Goal: Transaction & Acquisition: Obtain resource

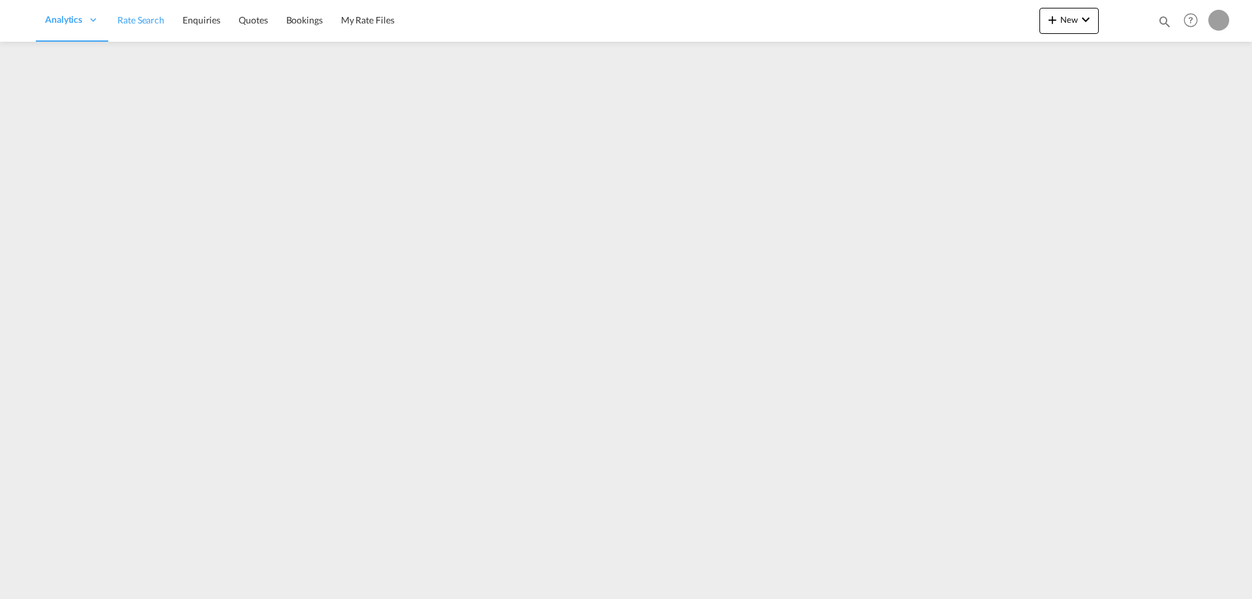
click at [137, 18] on span "Rate Search" at bounding box center [140, 19] width 47 height 11
click at [236, 12] on link "Rate Search" at bounding box center [228, 20] width 65 height 42
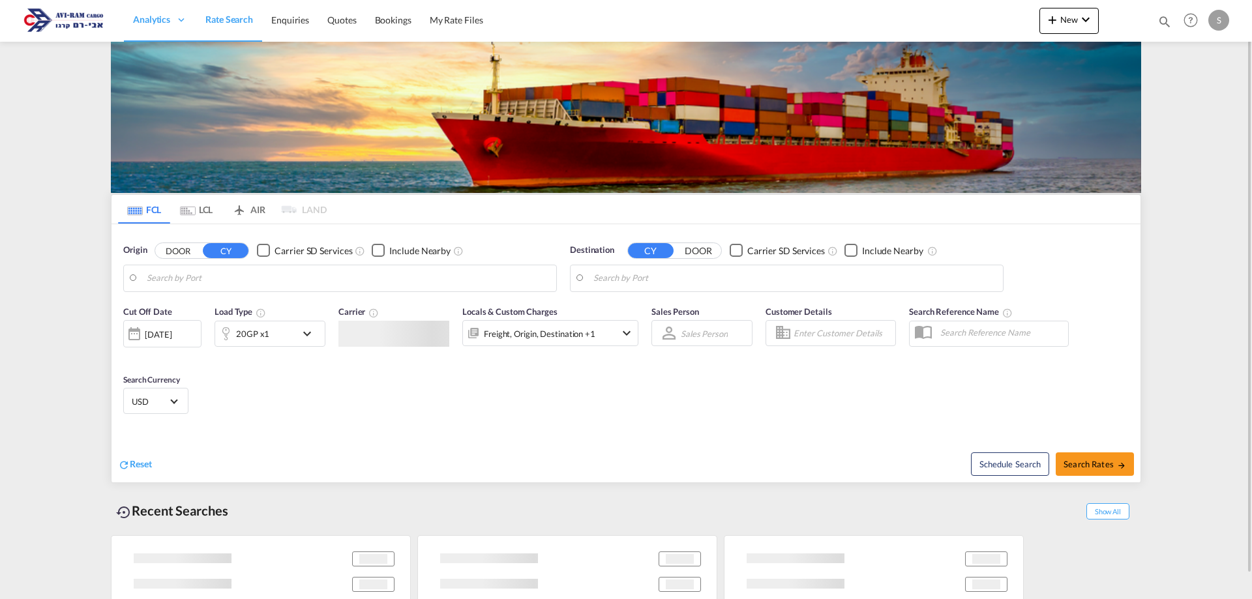
click at [209, 205] on md-tab-item "LCL" at bounding box center [196, 209] width 52 height 29
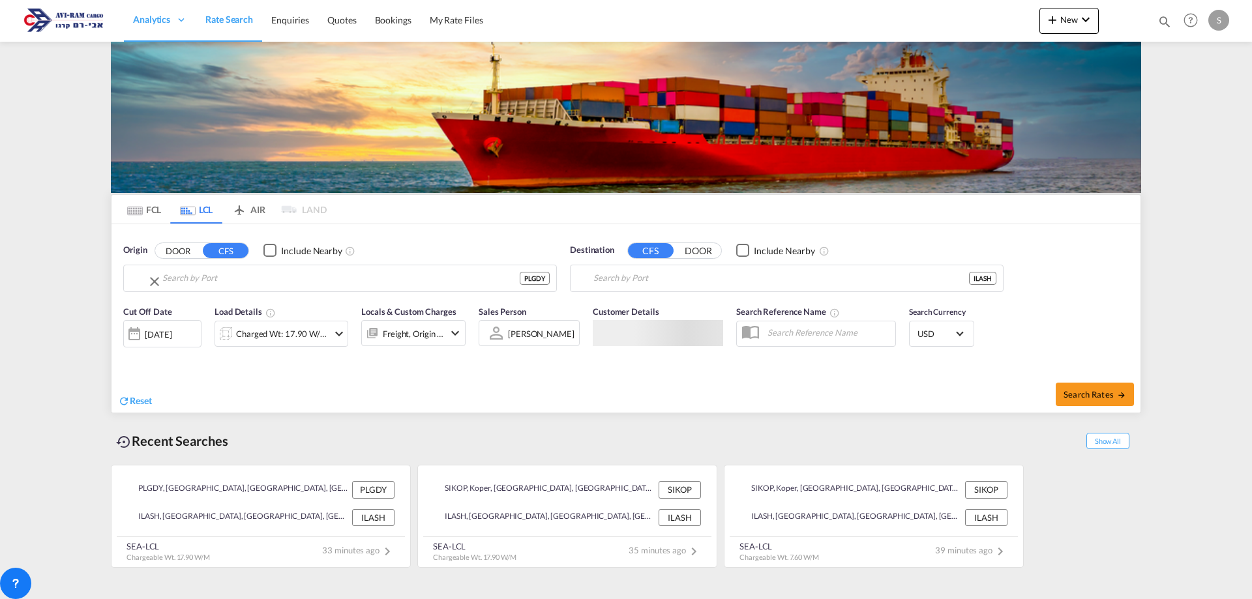
type input "[GEOGRAPHIC_DATA], PLGDY"
type input "Ashdod, ILASH"
click at [183, 280] on input "[GEOGRAPHIC_DATA], PLGDY" at bounding box center [348, 279] width 403 height 20
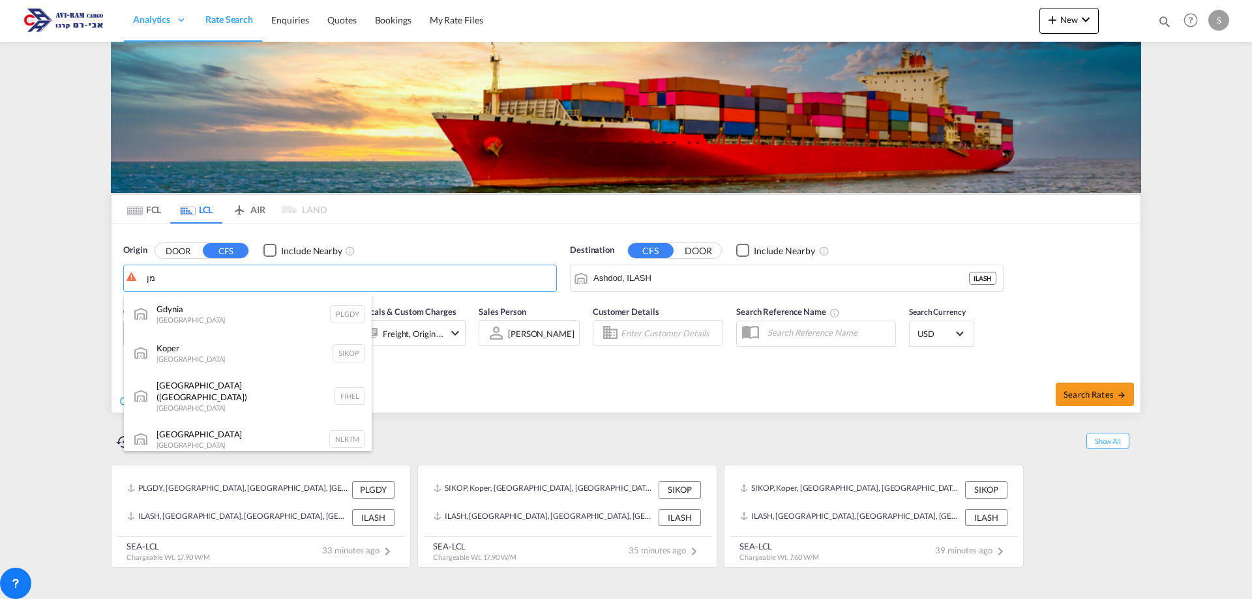
type input "מ"
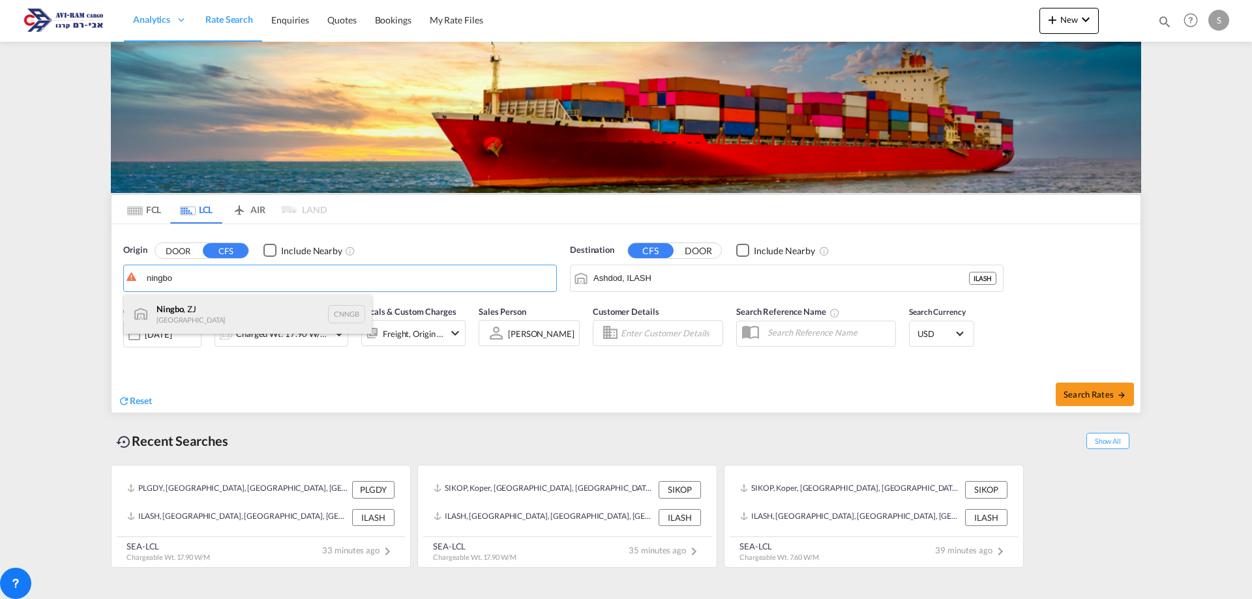
click at [181, 308] on div "Ningbo , ZJ China CNNGB" at bounding box center [248, 314] width 248 height 39
type input "Ningbo, ZJ, CNNGB"
click at [271, 340] on div "Charged Wt: 17.90 W/M" at bounding box center [282, 334] width 92 height 18
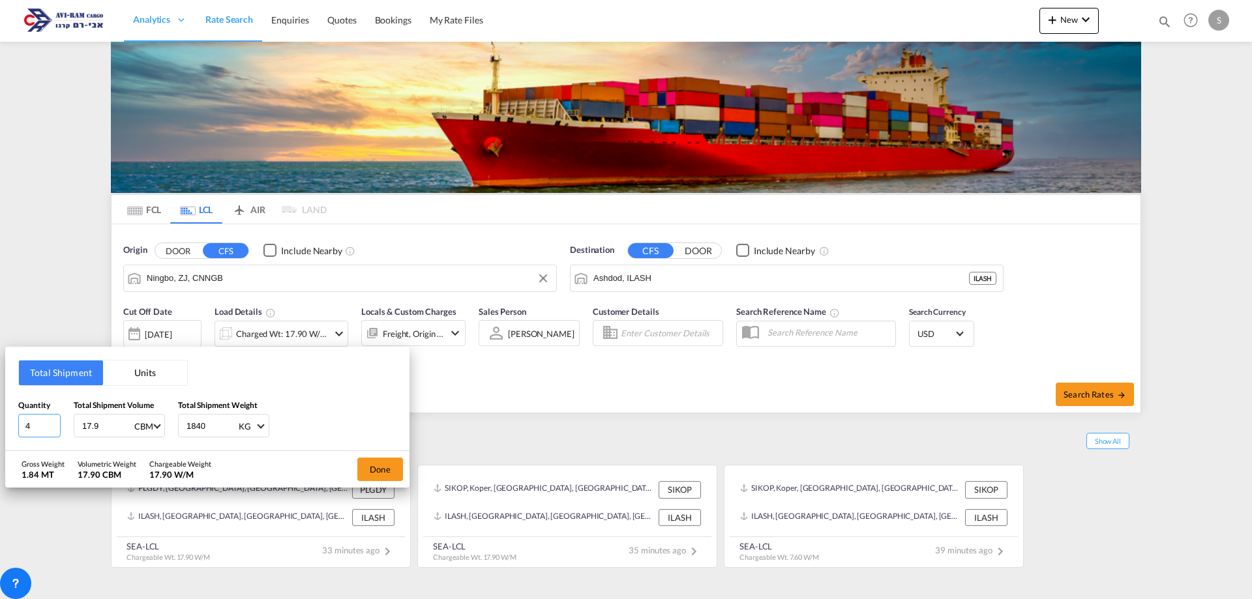
drag, startPoint x: 31, startPoint y: 421, endPoint x: 1, endPoint y: 424, distance: 29.5
click at [1, 424] on div "Total Shipment Units Quantity 4 Total Shipment Volume 17.9 CBM CBM CFT Total Sh…" at bounding box center [626, 299] width 1252 height 599
type input "1"
type input "6.74"
type input "1"
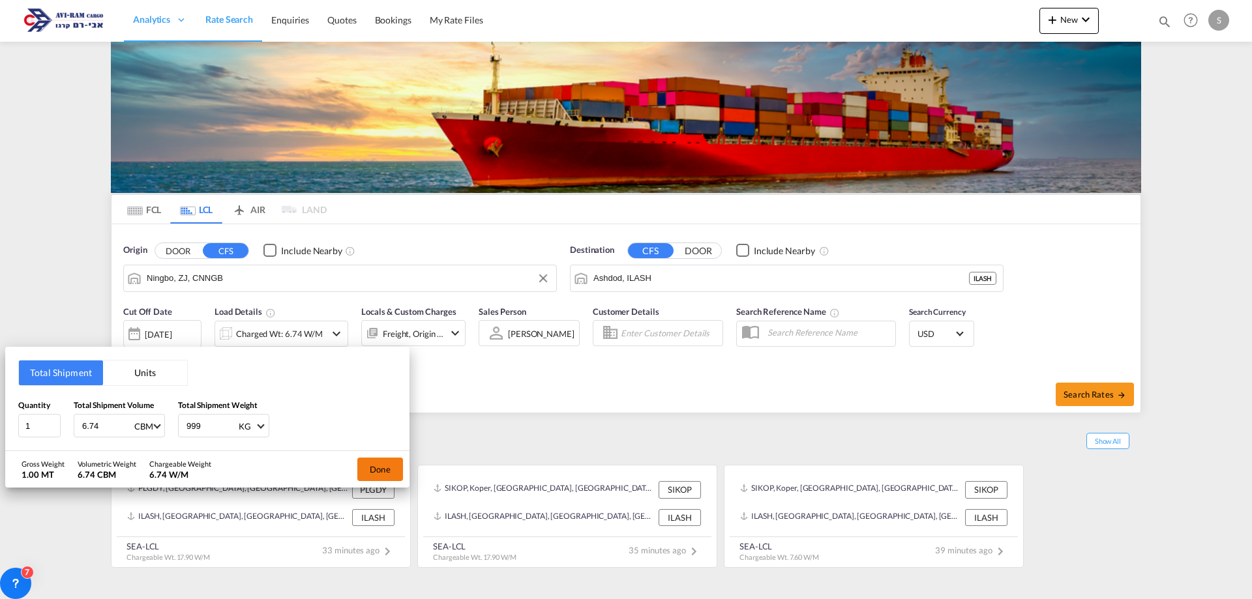
type input "999"
click at [367, 471] on button "Done" at bounding box center [380, 469] width 46 height 23
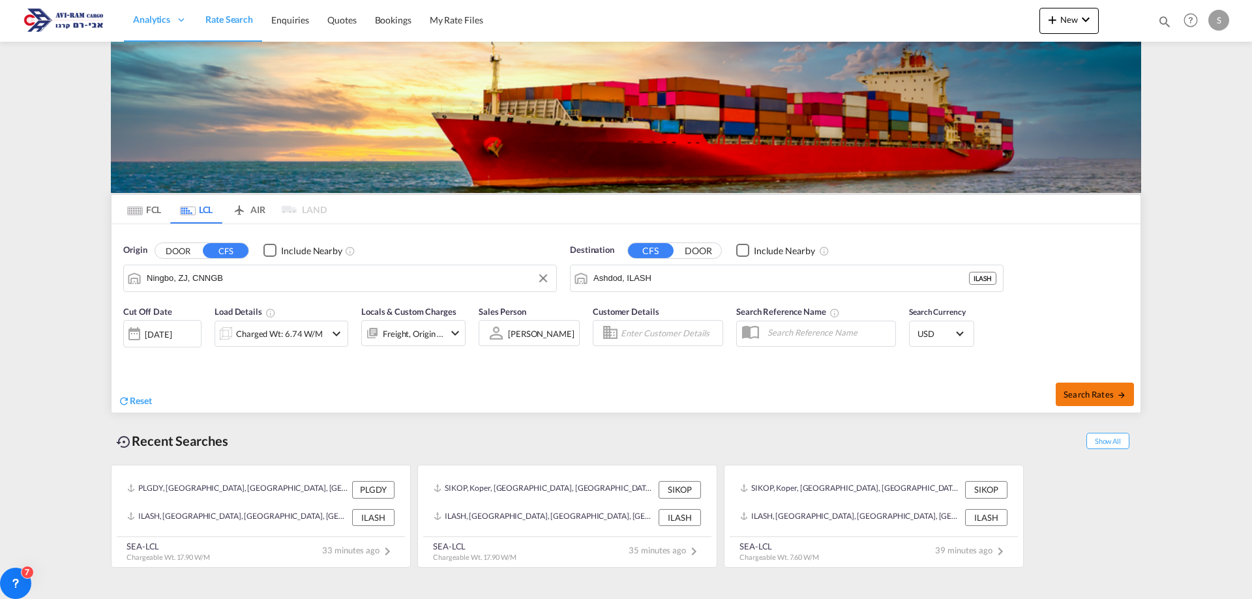
click at [1074, 394] on span "Search Rates" at bounding box center [1094, 394] width 63 height 10
type input "CNNGB to ILASH / [DATE]"
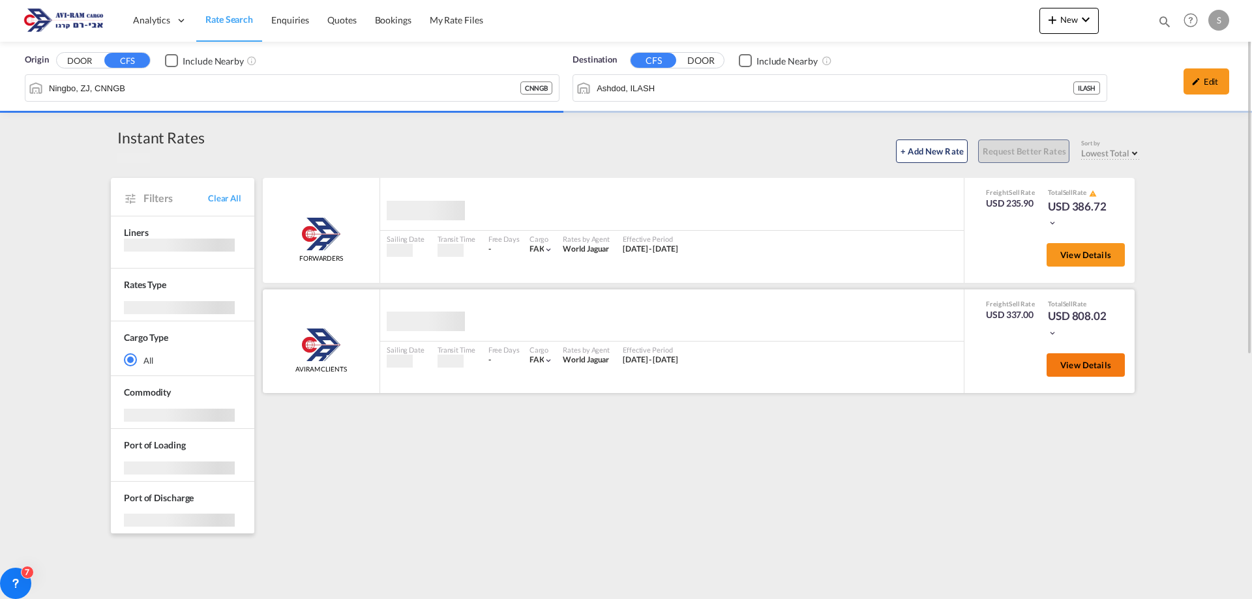
click at [1057, 364] on button "View Details" at bounding box center [1085, 364] width 78 height 23
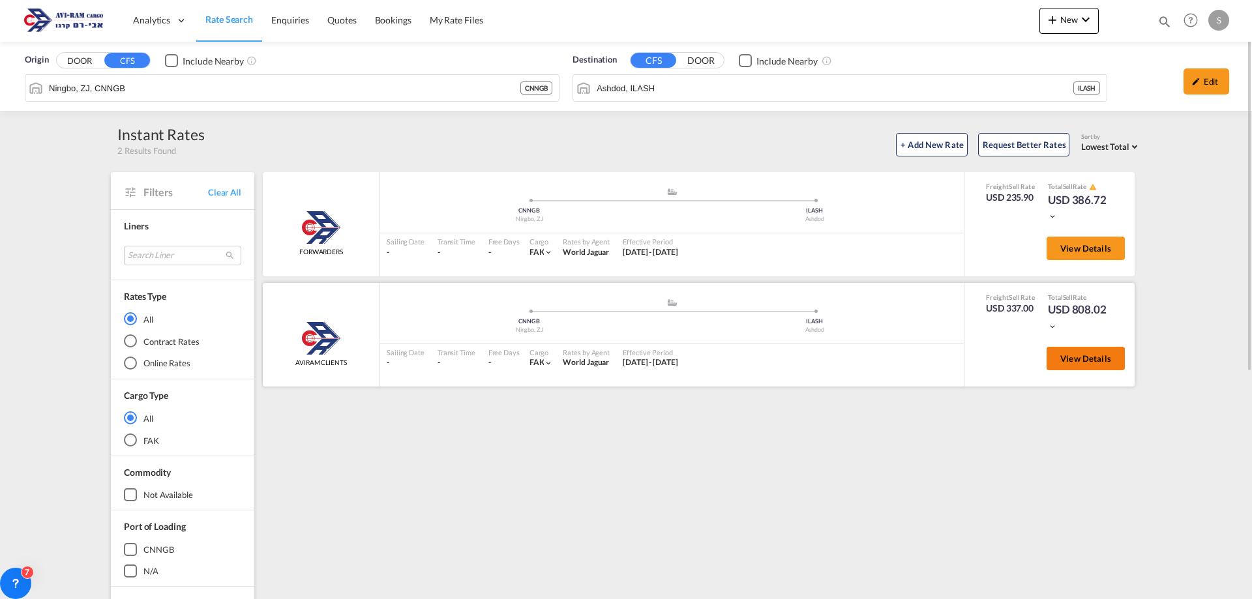
click at [1069, 360] on span "View Details" at bounding box center [1085, 358] width 51 height 10
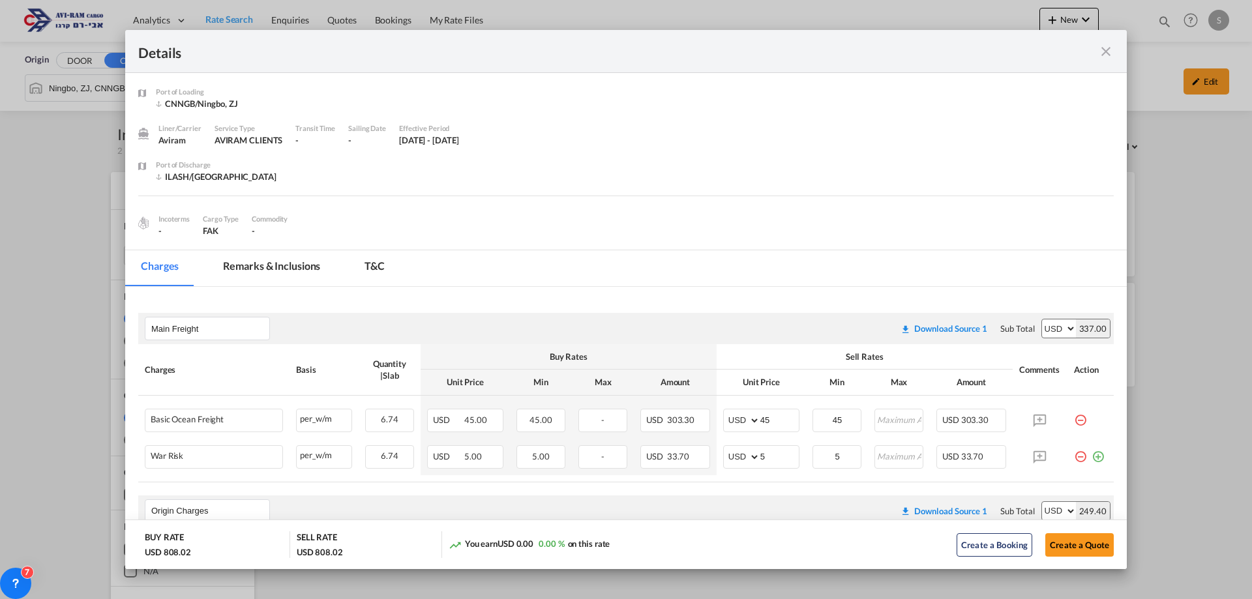
scroll to position [130, 0]
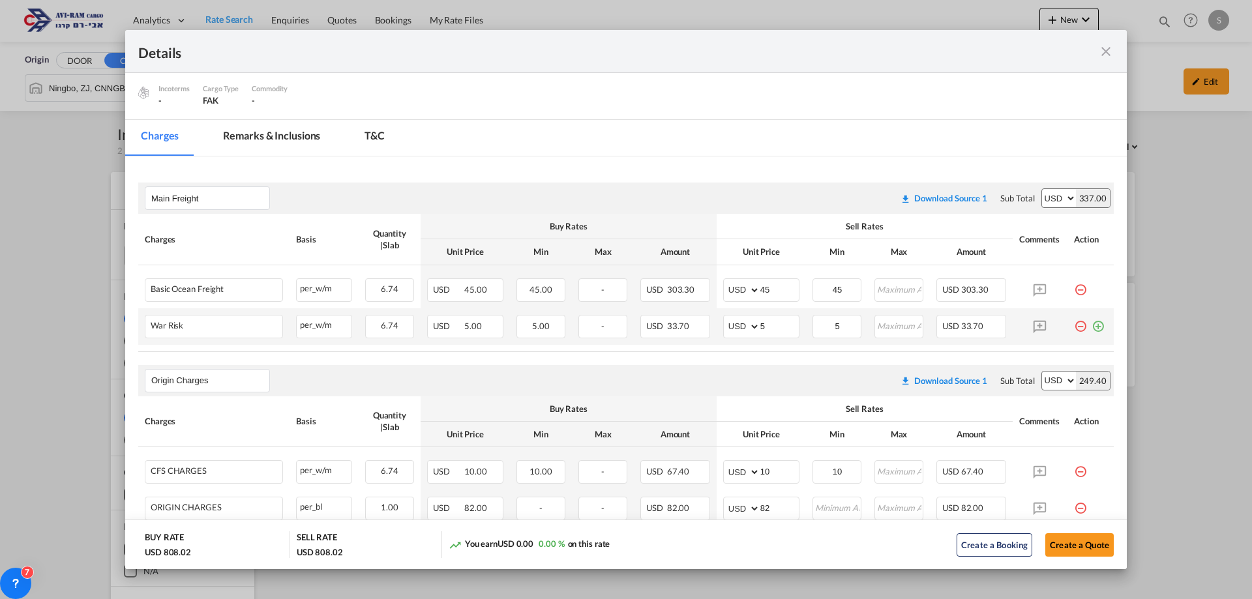
click at [1074, 328] on md-icon "icon-minus-circle-outline red-400-fg pt-7" at bounding box center [1080, 321] width 13 height 13
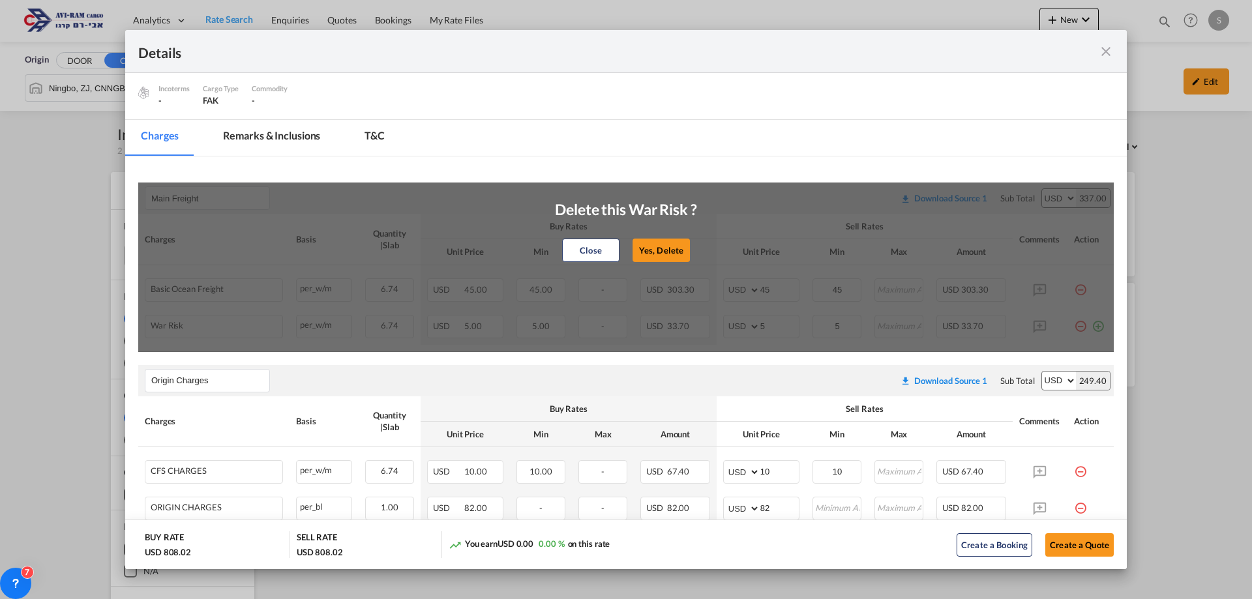
click at [666, 248] on button "Yes, Delete" at bounding box center [660, 250] width 57 height 23
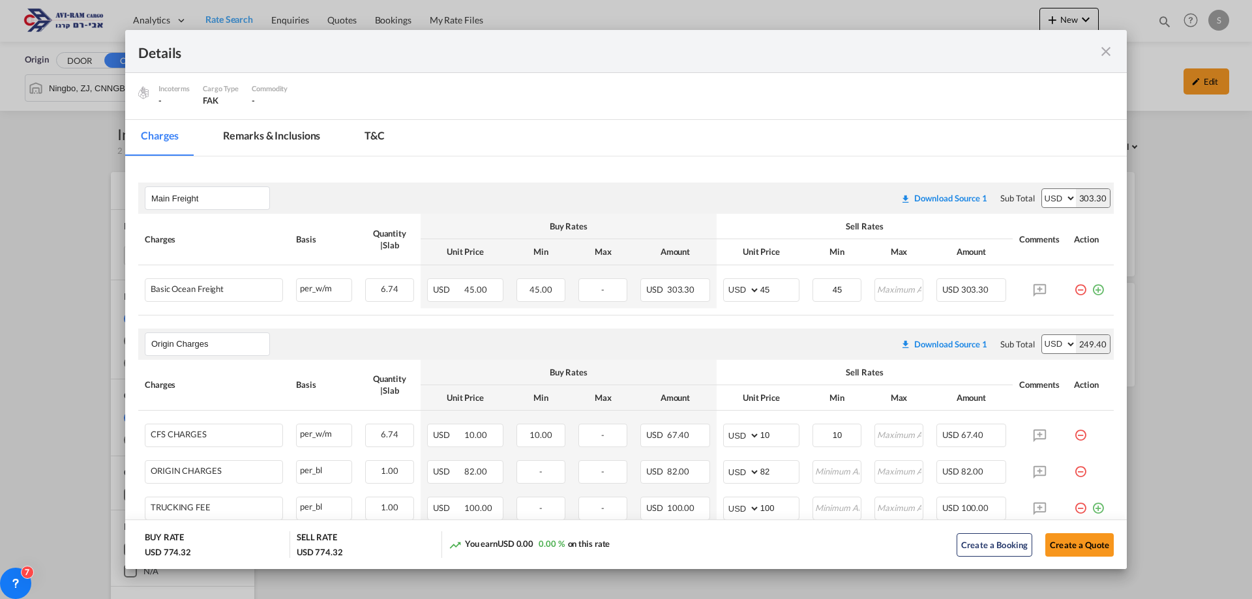
scroll to position [261, 0]
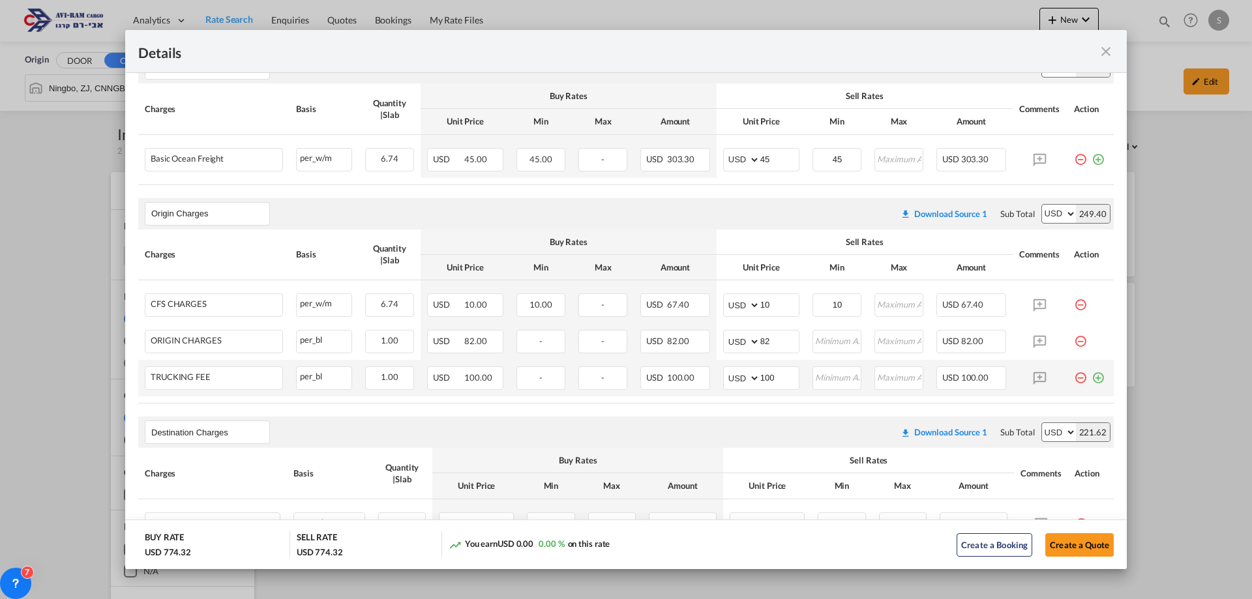
click at [1074, 379] on md-icon "icon-minus-circle-outline red-400-fg pt-7" at bounding box center [1080, 372] width 13 height 13
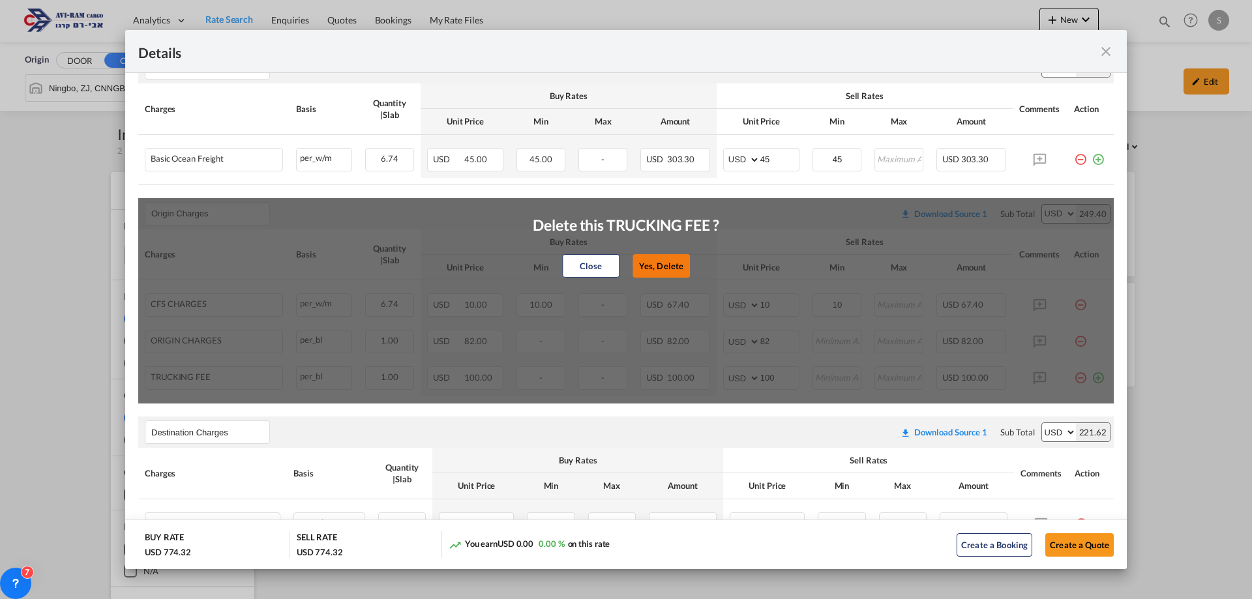
click at [636, 265] on button "Yes, Delete" at bounding box center [660, 265] width 57 height 23
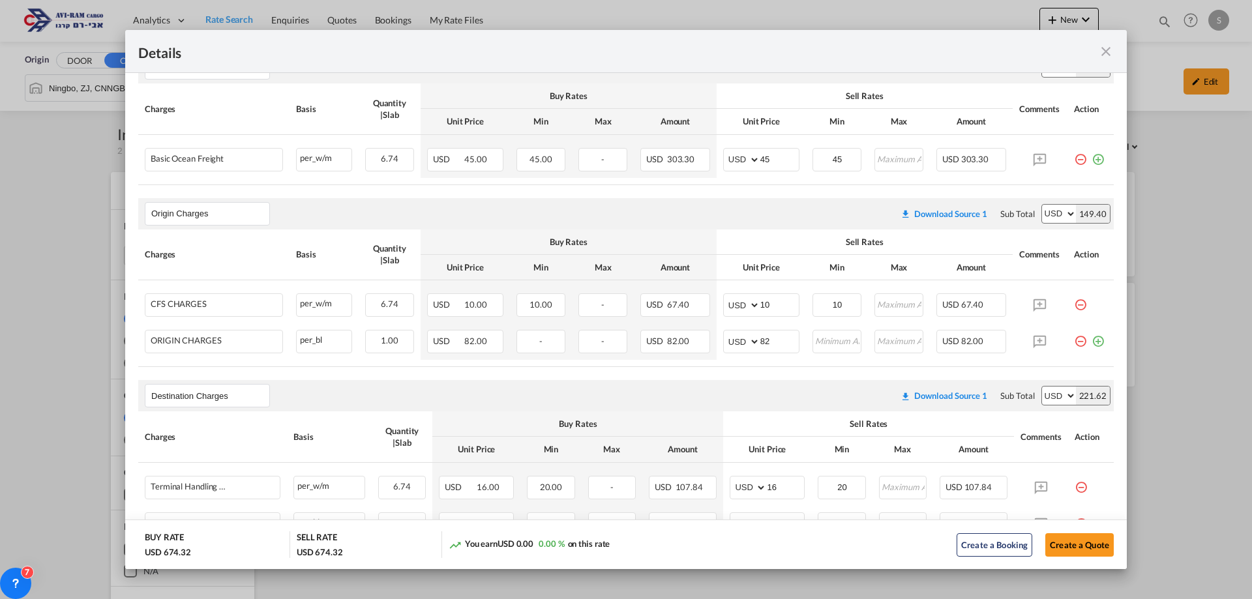
drag, startPoint x: 1069, startPoint y: 338, endPoint x: 1030, endPoint y: 331, distance: 39.7
click at [1074, 338] on md-icon "icon-minus-circle-outline red-400-fg pt-7" at bounding box center [1080, 336] width 13 height 13
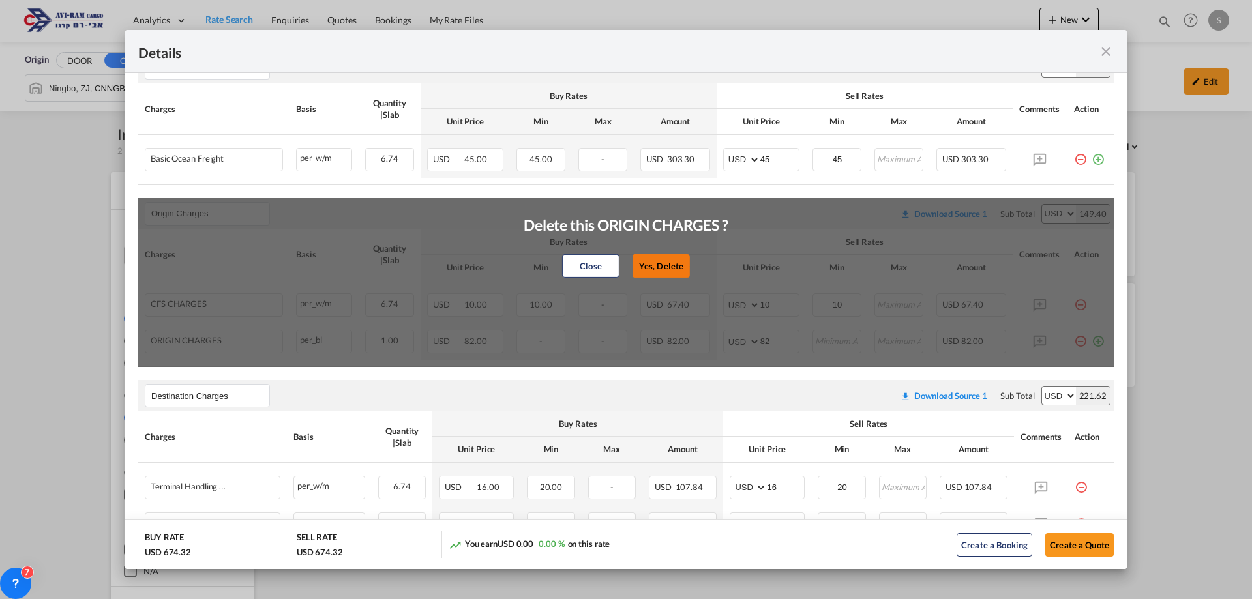
click at [671, 267] on button "Yes, Delete" at bounding box center [660, 265] width 57 height 23
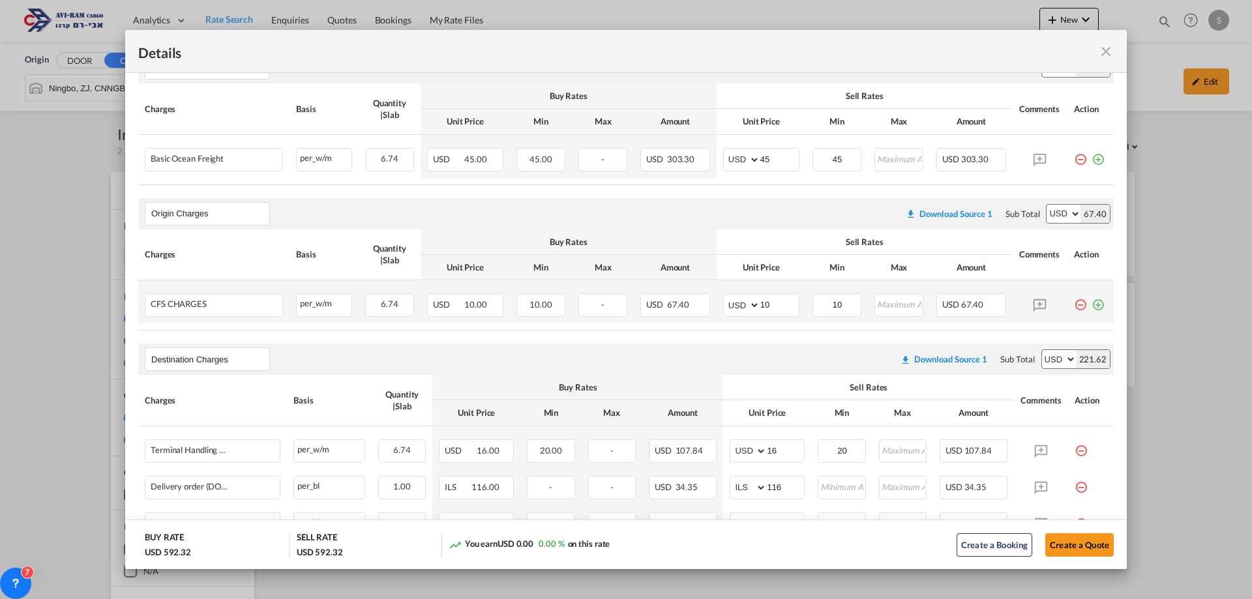
click at [1074, 304] on md-icon "icon-minus-circle-outline red-400-fg pt-7" at bounding box center [1080, 299] width 13 height 13
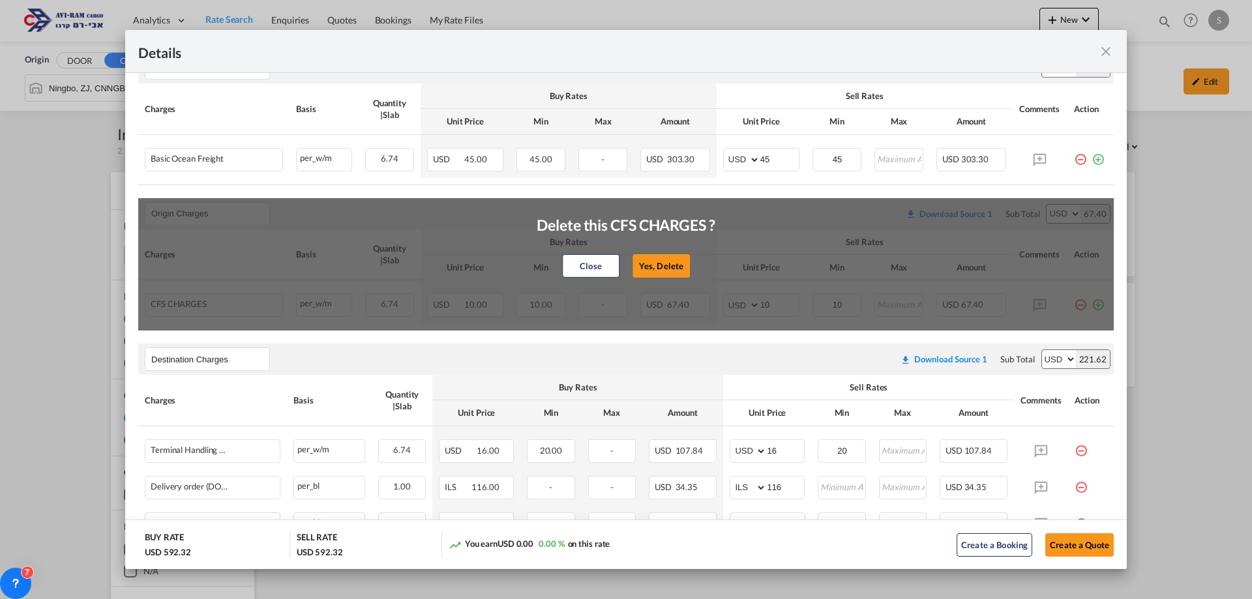
drag, startPoint x: 668, startPoint y: 267, endPoint x: 661, endPoint y: 256, distance: 13.2
click at [668, 267] on button "Yes, Delete" at bounding box center [660, 265] width 57 height 23
type input "Destination Charges"
type input "16"
type input "20"
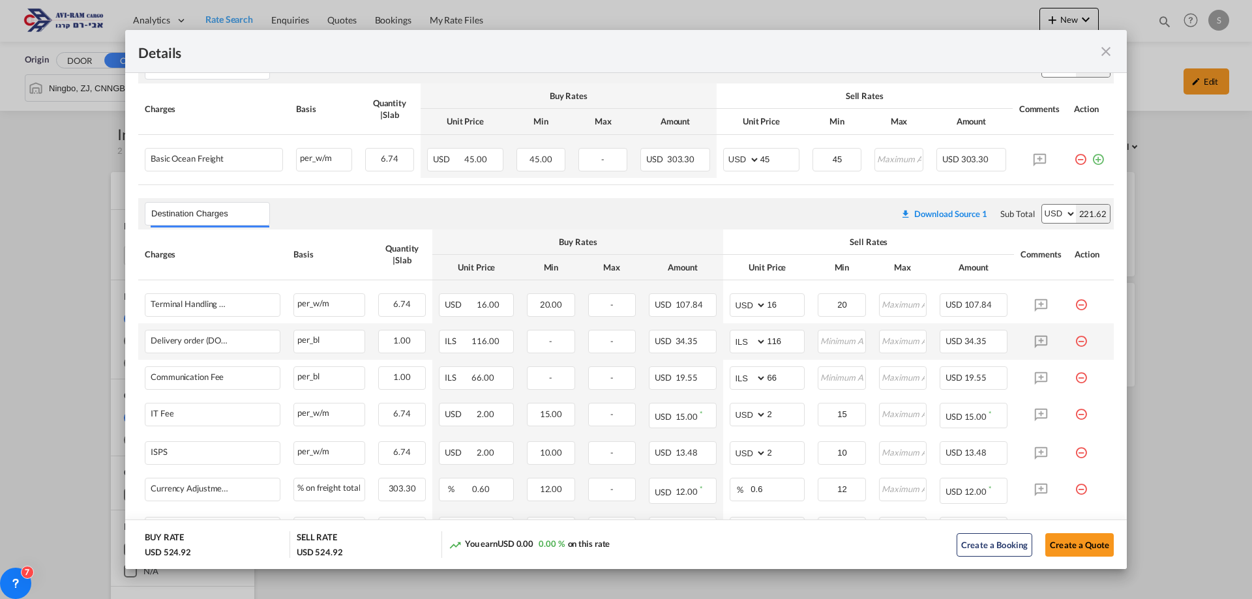
scroll to position [326, 0]
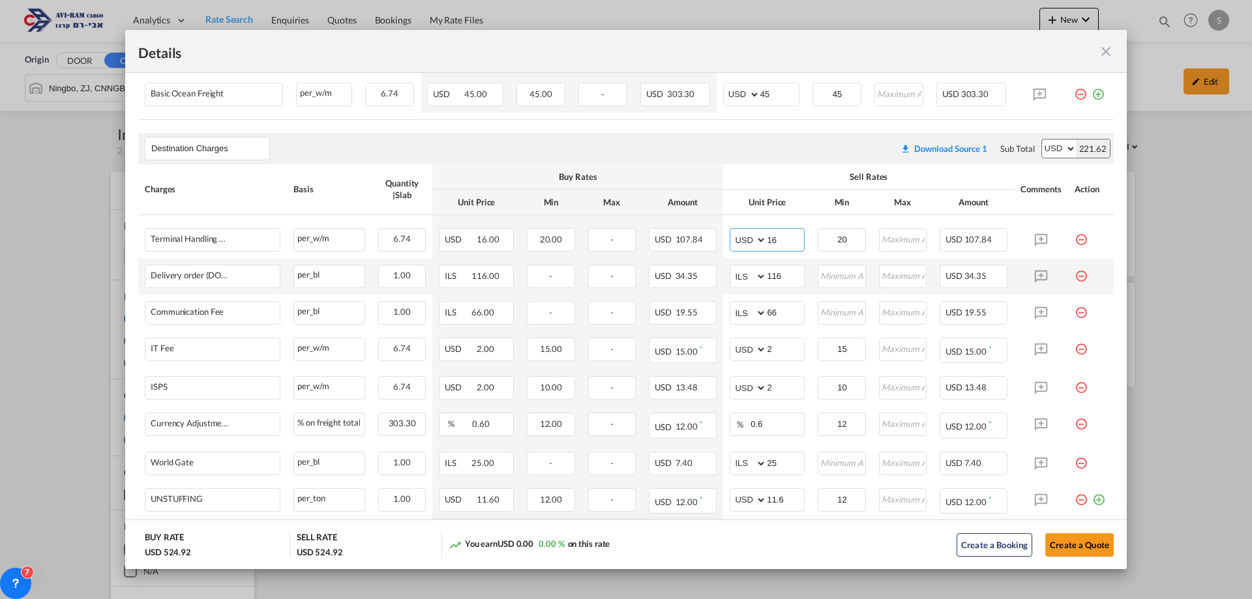
drag, startPoint x: 776, startPoint y: 241, endPoint x: 711, endPoint y: 261, distance: 68.4
click at [723, 253] on td "AED AFN ALL AMD ANG AOA ARS AUD AWG AZN BAM BBD BDT BGN BHD BIF BMD BND [PERSON…" at bounding box center [767, 236] width 88 height 43
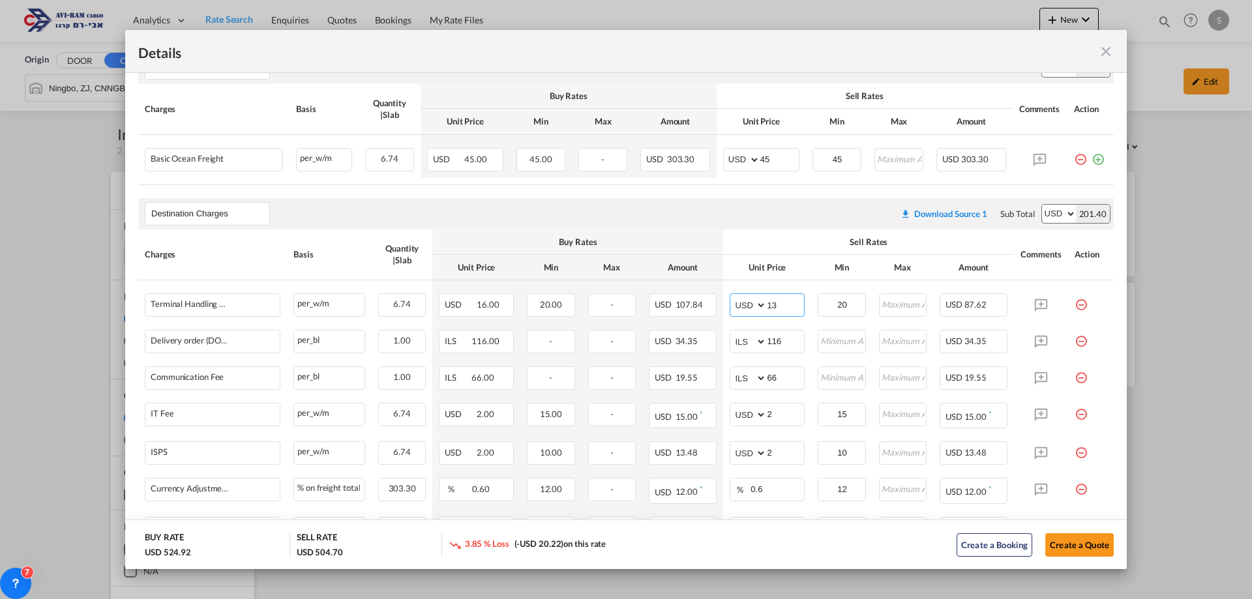
scroll to position [196, 0]
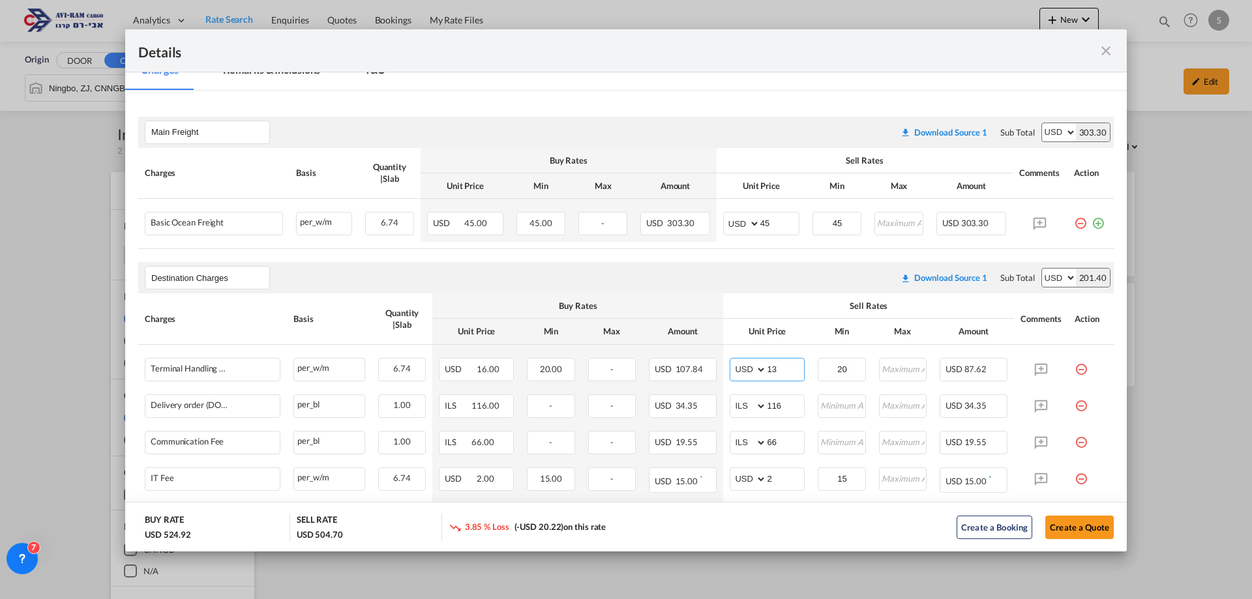
type input "13"
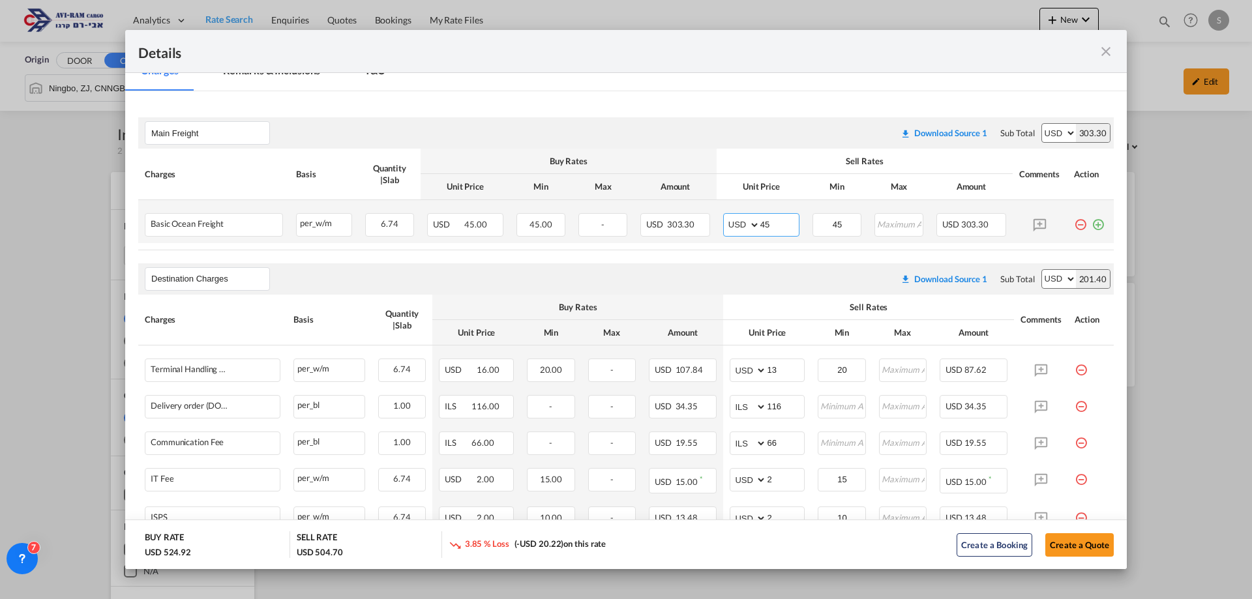
click at [784, 216] on input "45" at bounding box center [779, 224] width 38 height 20
click at [1075, 545] on button "Create a Quote" at bounding box center [1079, 544] width 68 height 23
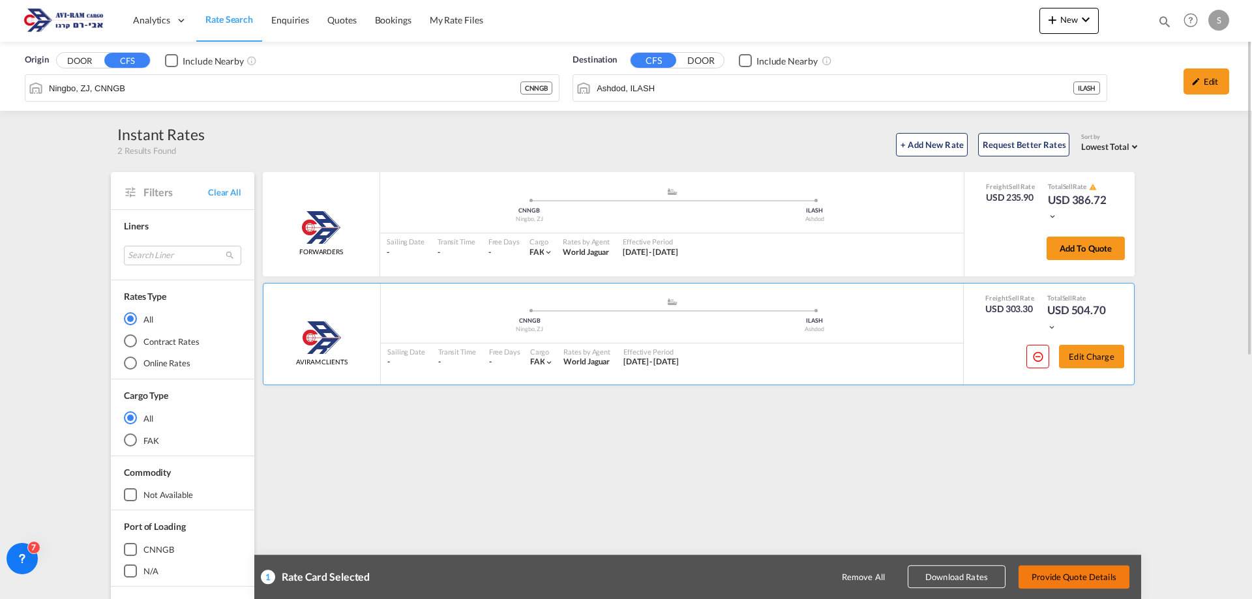
click at [1068, 565] on button "Provide Quote Details" at bounding box center [1073, 576] width 111 height 23
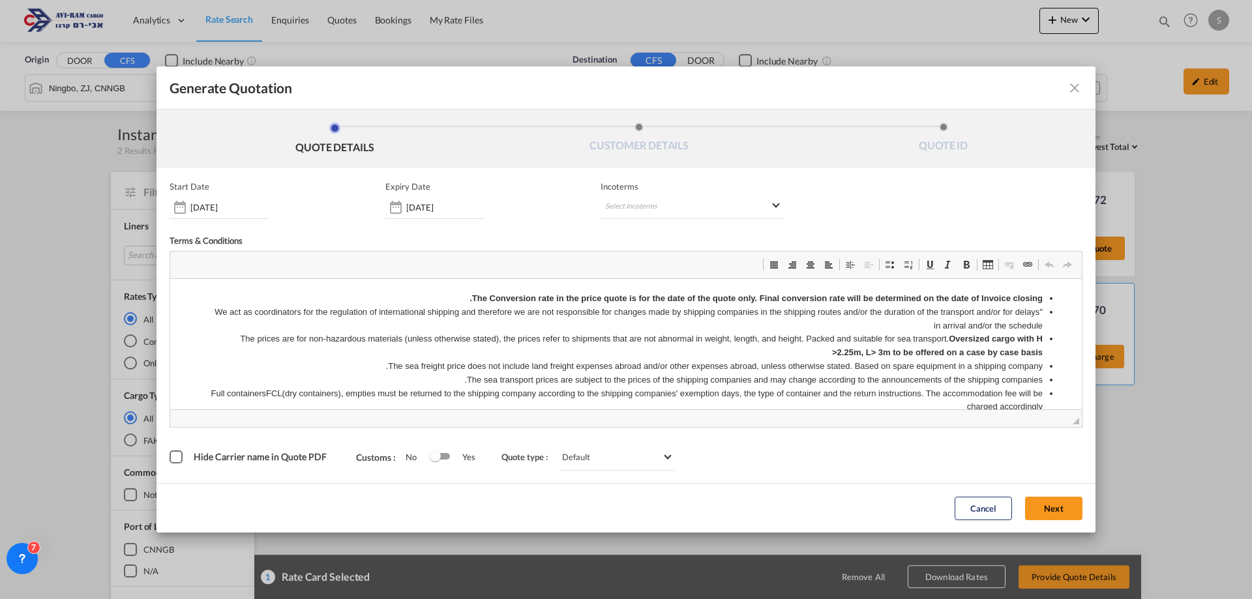
scroll to position [0, 0]
click at [440, 213] on div "[DATE]" at bounding box center [434, 207] width 99 height 23
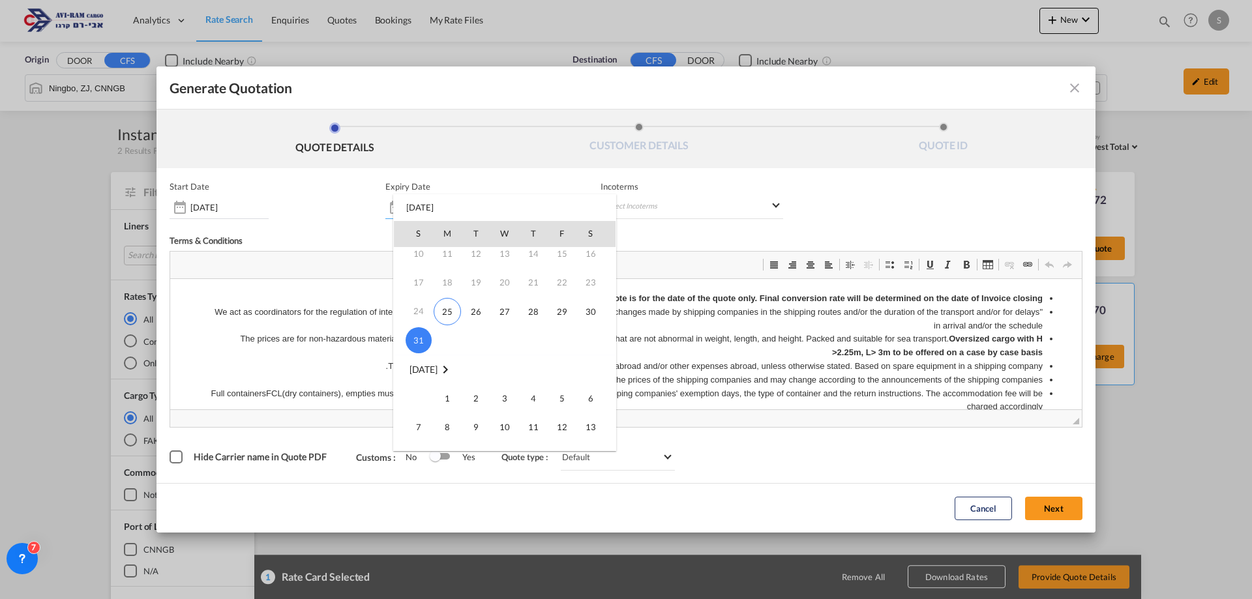
scroll to position [130, 0]
drag, startPoint x: 415, startPoint y: 384, endPoint x: 251, endPoint y: 108, distance: 321.0
click at [415, 384] on span "14" at bounding box center [418, 390] width 26 height 26
type input "[DATE]"
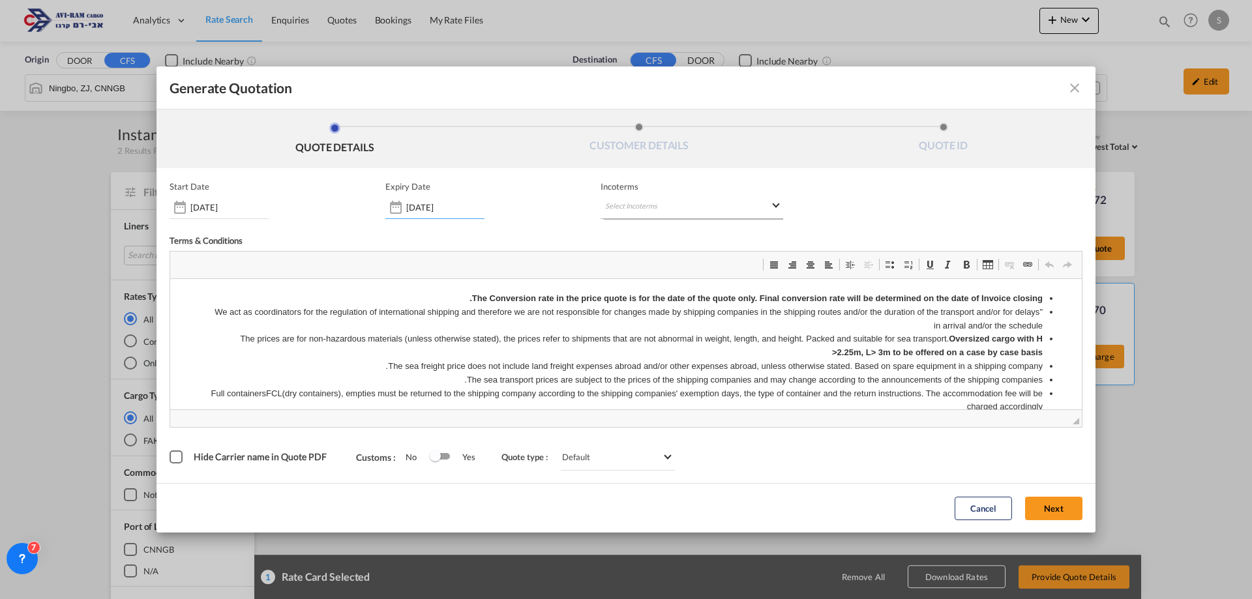
click at [698, 213] on md-select "Select Incoterms CIF - import Cost,Insurance and Freight CIP - import Carriage …" at bounding box center [691, 207] width 183 height 23
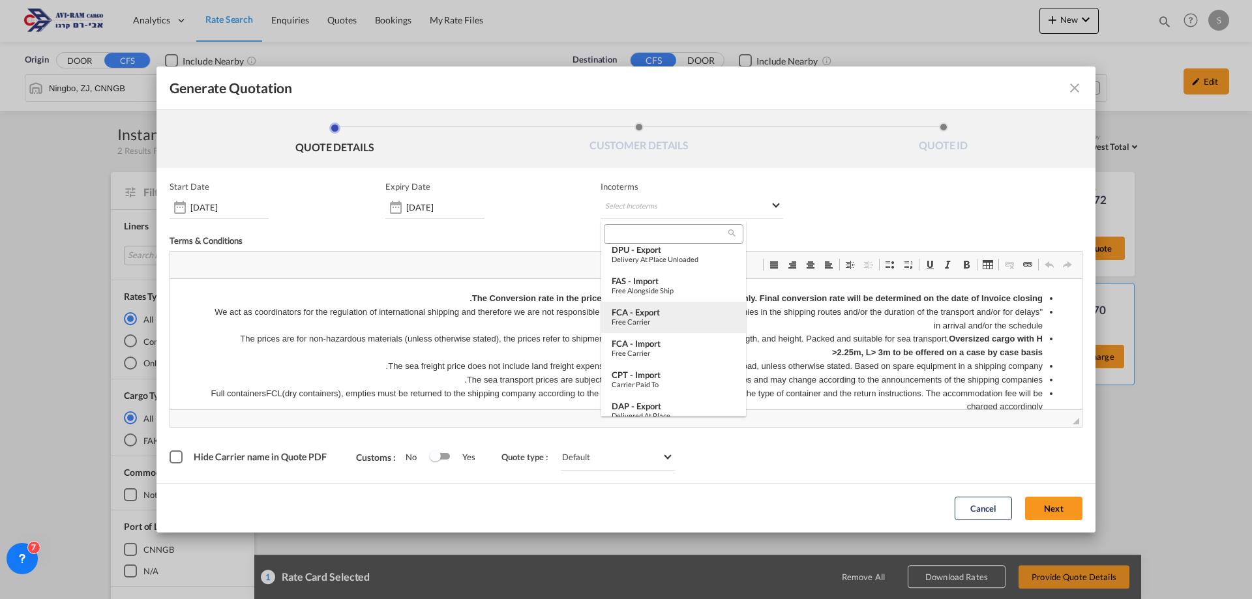
scroll to position [261, 0]
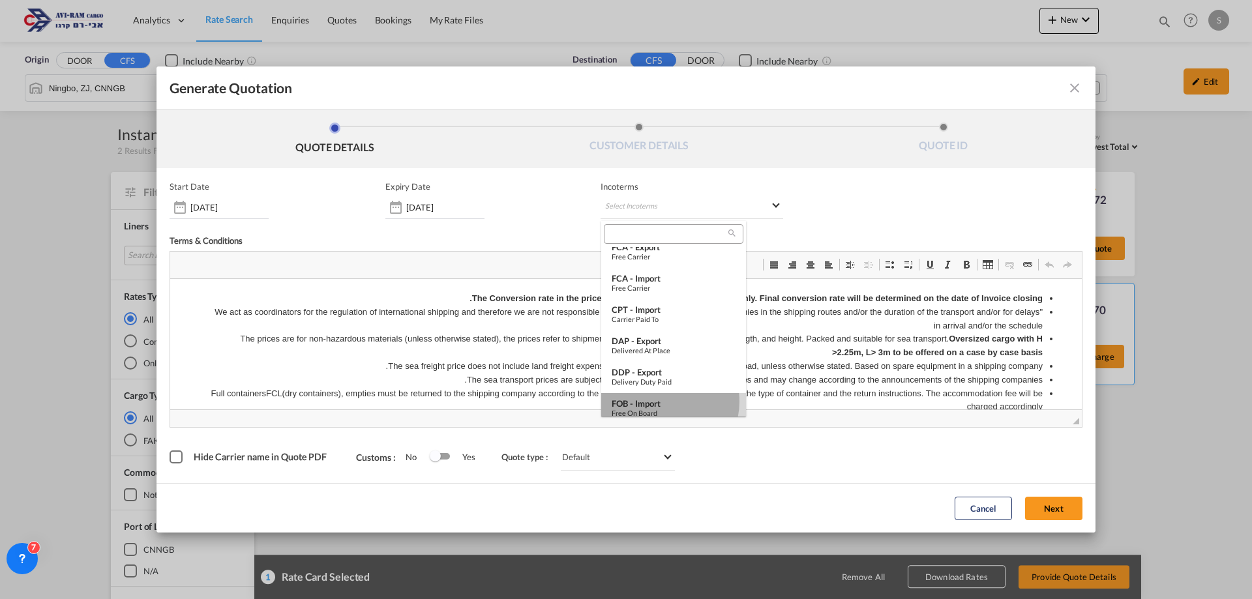
click at [658, 402] on div "FOB - import" at bounding box center [673, 403] width 124 height 10
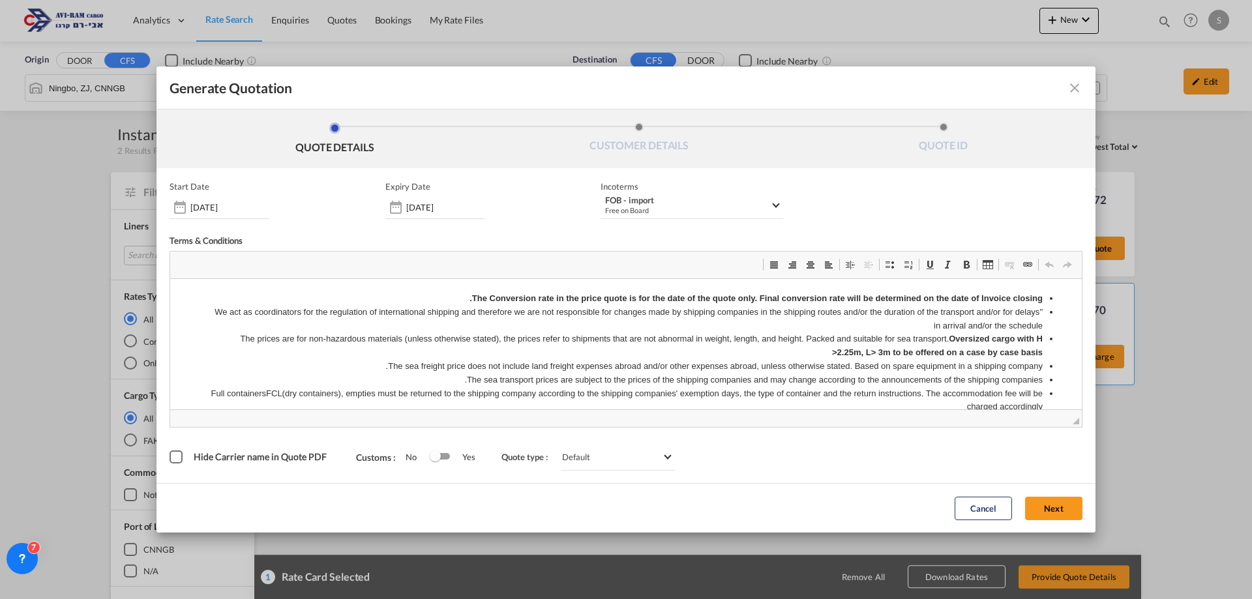
click at [1038, 505] on button "Next" at bounding box center [1053, 508] width 57 height 23
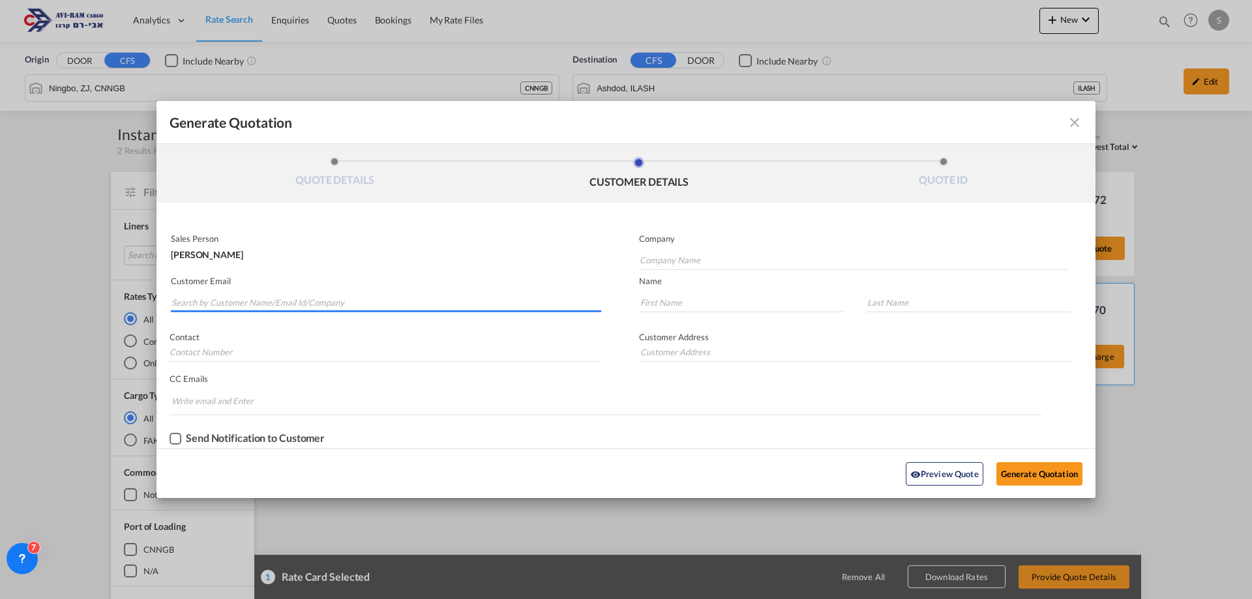
click at [312, 297] on input "Search by Customer Name/Email Id/Company" at bounding box center [386, 303] width 430 height 20
type input "צ"
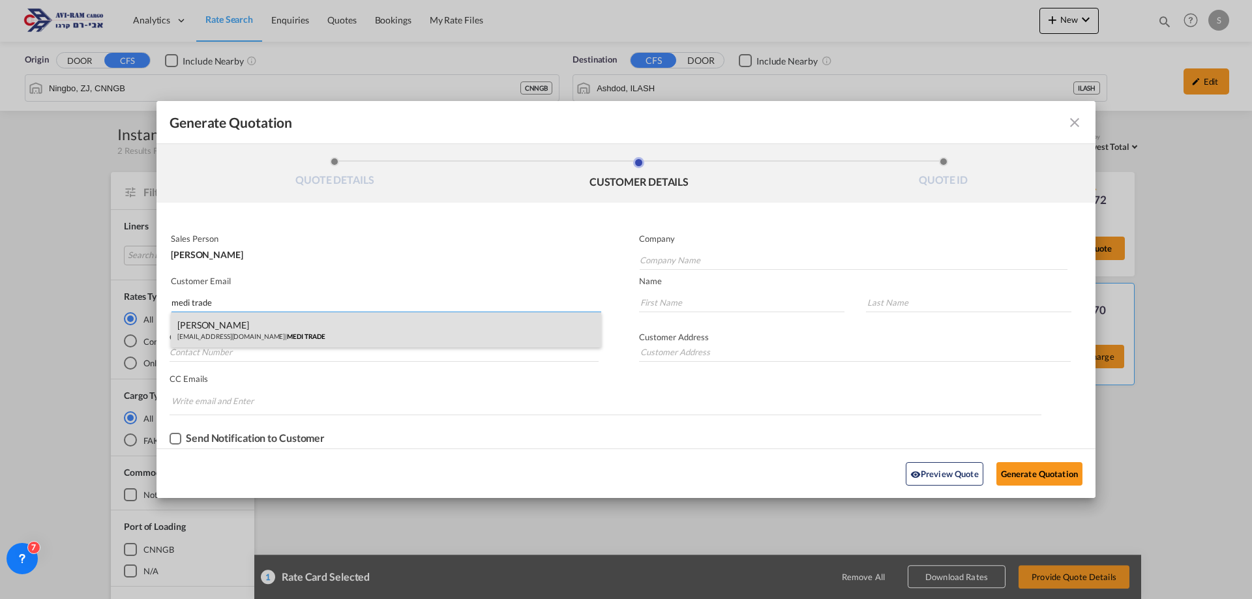
type input "medi trade"
click at [319, 323] on div "[PERSON_NAME] [EMAIL_ADDRESS][DOMAIN_NAME] | MEDI TRADE" at bounding box center [386, 329] width 430 height 35
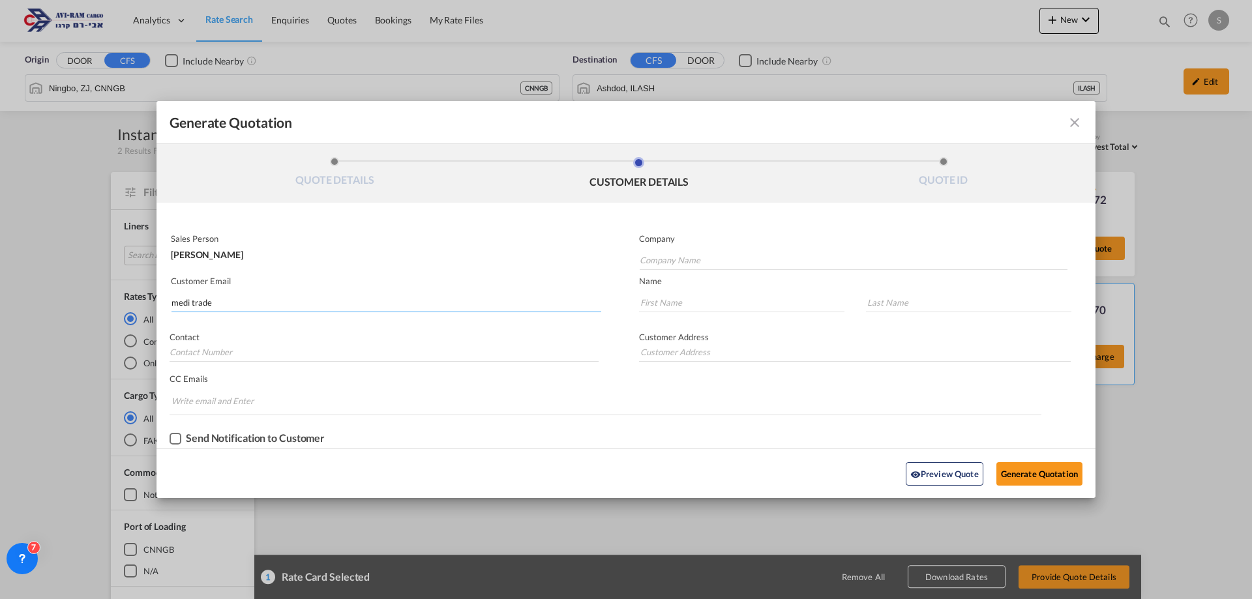
type input "MEDI TRADE"
type input "[EMAIL_ADDRESS][DOMAIN_NAME]"
type input "ORYAN"
type input "JERBI"
click at [1012, 471] on button "Generate Quotation" at bounding box center [1039, 473] width 86 height 23
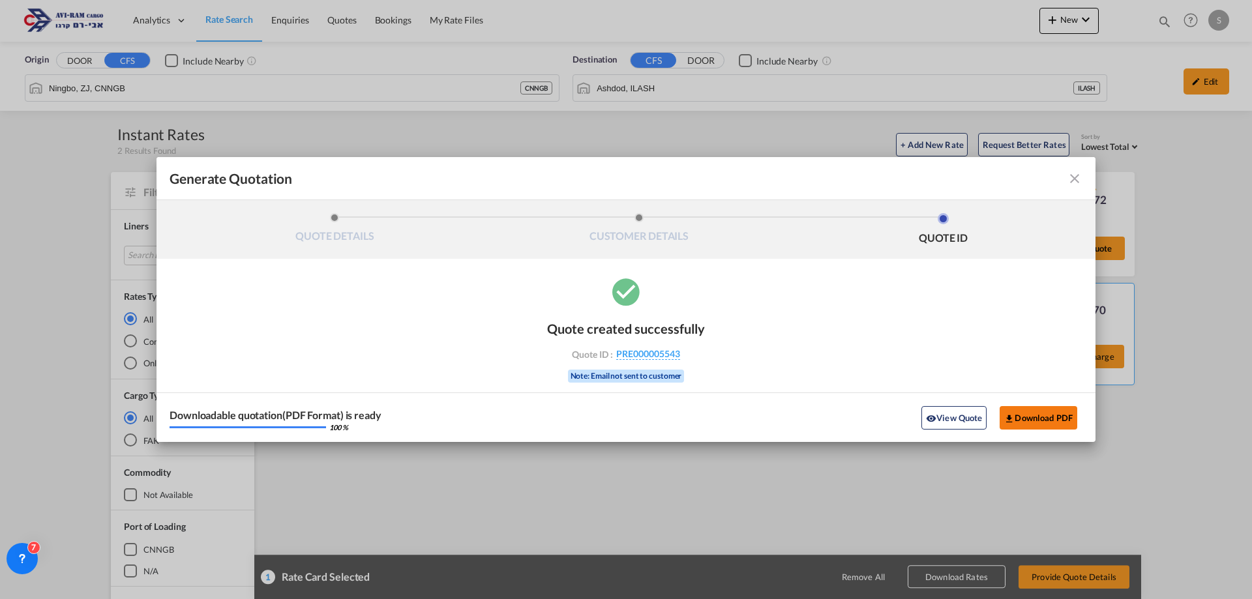
click at [1030, 414] on button "Download PDF" at bounding box center [1038, 417] width 78 height 23
